Goal: Transaction & Acquisition: Purchase product/service

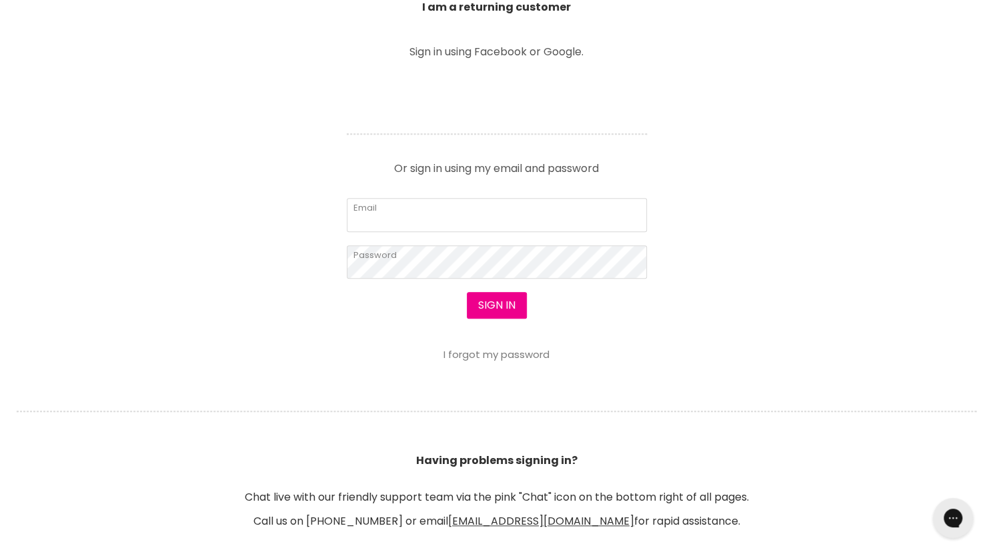
scroll to position [508, 0]
type input "[EMAIL_ADDRESS][DOMAIN_NAME]"
click at [487, 298] on button "Sign in" at bounding box center [497, 304] width 60 height 27
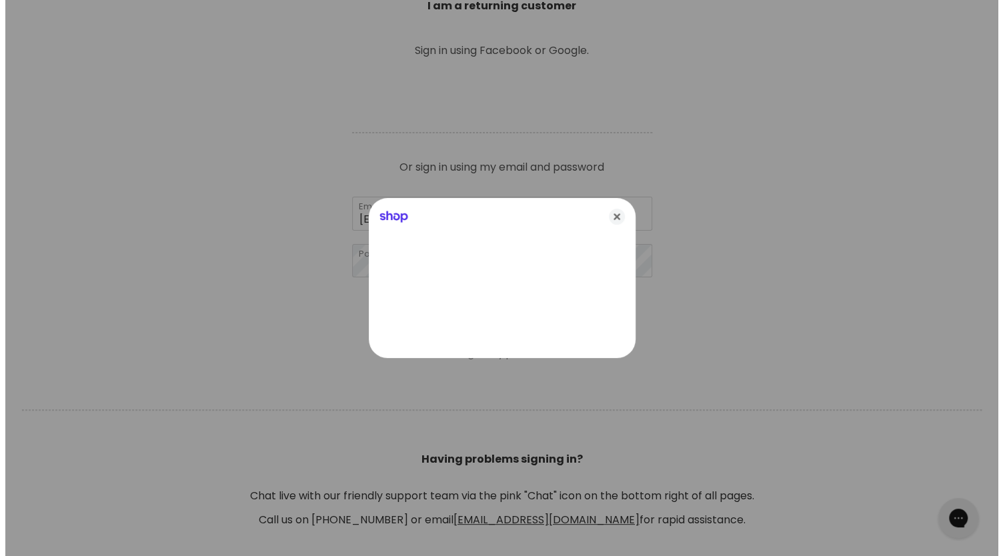
scroll to position [509, 0]
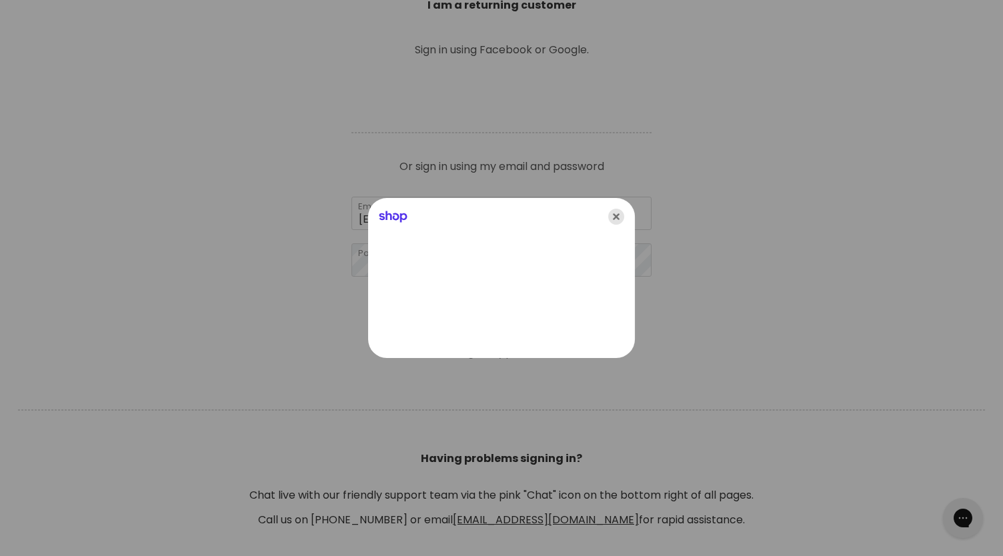
click at [615, 221] on icon "Close" at bounding box center [616, 217] width 16 height 16
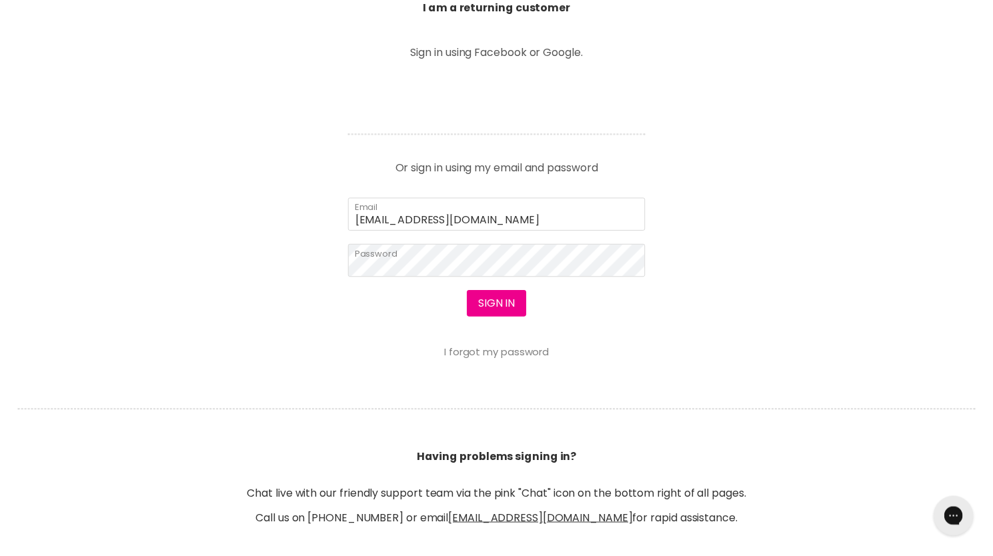
scroll to position [508, 0]
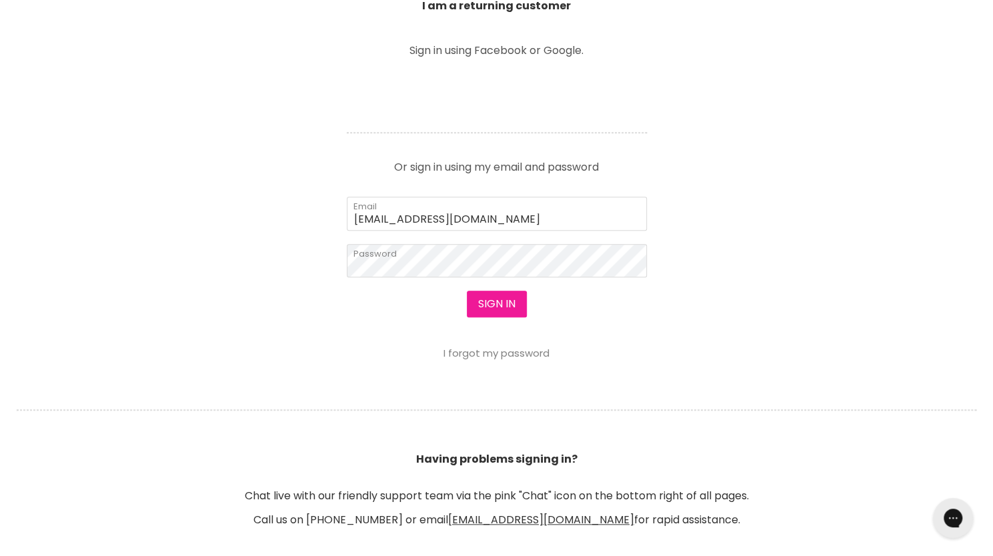
click at [501, 300] on button "Sign in" at bounding box center [497, 304] width 60 height 27
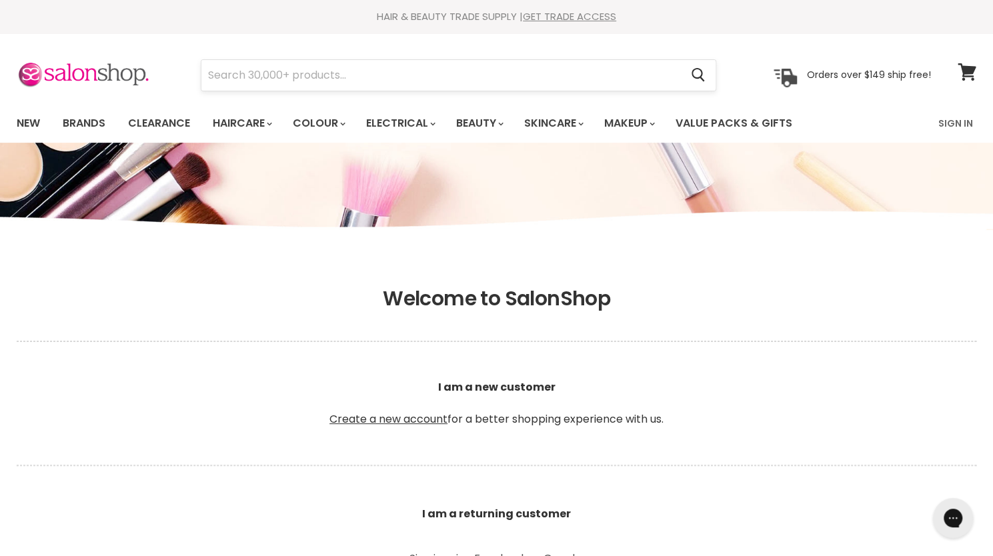
type input "[EMAIL_ADDRESS][DOMAIN_NAME]"
click at [355, 81] on input "Search" at bounding box center [440, 75] width 479 height 31
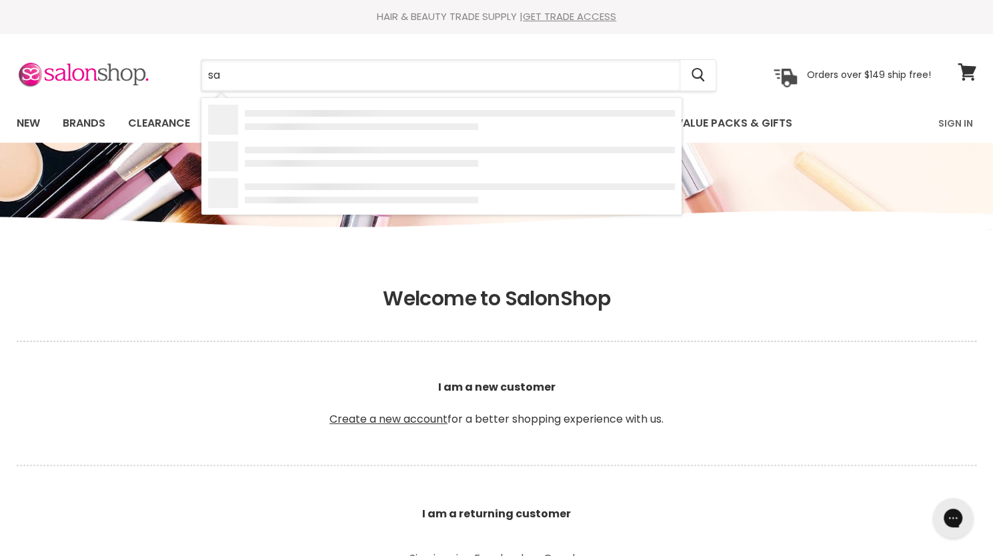
type input "s"
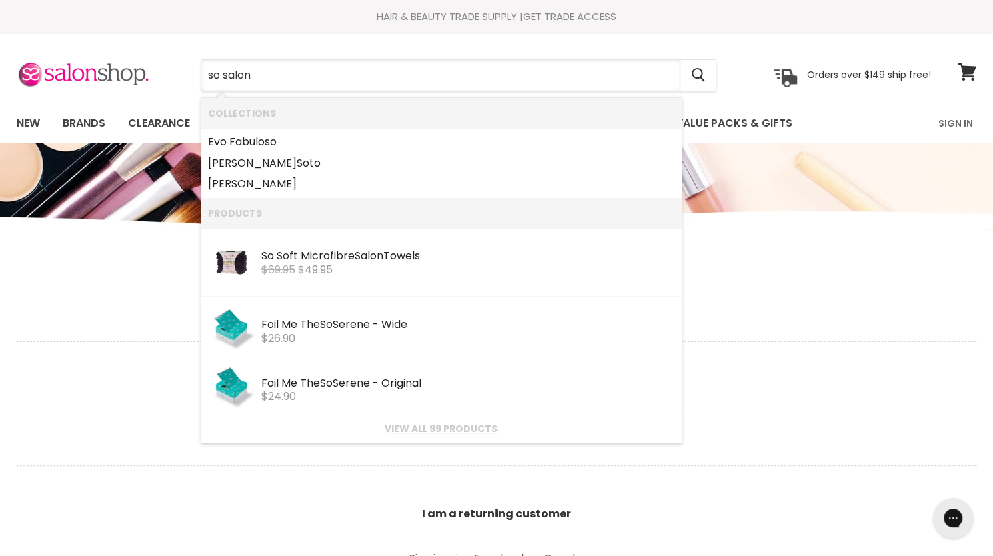
type input "so salon"
